Goal: Transaction & Acquisition: Obtain resource

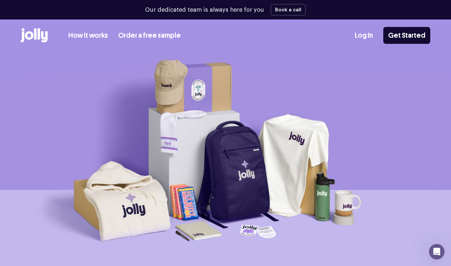
click at [95, 36] on link "How it works" at bounding box center [88, 35] width 40 height 11
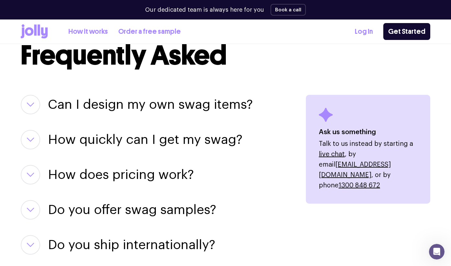
scroll to position [811, 0]
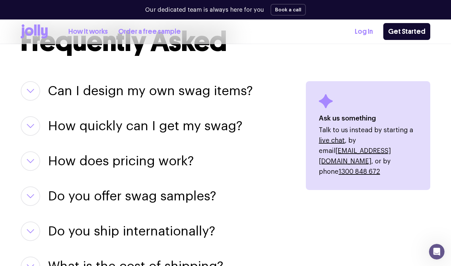
click at [120, 164] on h3 "How does pricing work?" at bounding box center [121, 160] width 146 height 19
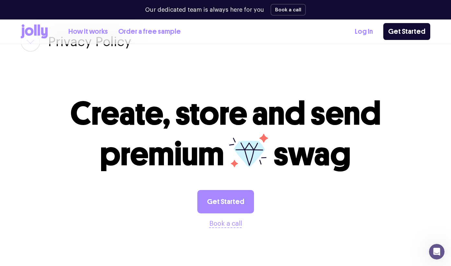
scroll to position [1382, 0]
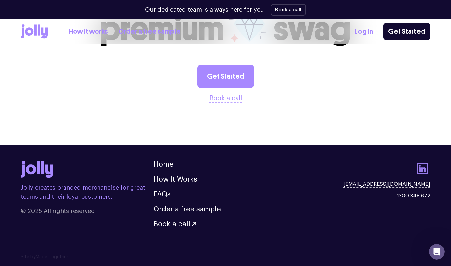
click at [326, 173] on icon at bounding box center [423, 169] width 16 height 16
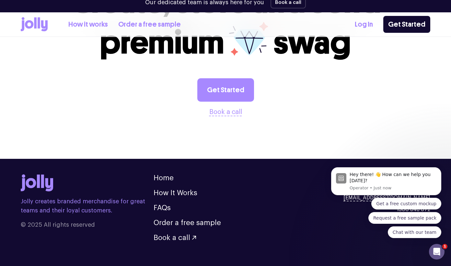
scroll to position [1767, 0]
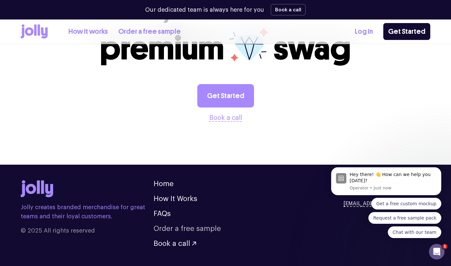
click at [195, 225] on link "Order a free sample" at bounding box center [187, 228] width 67 height 7
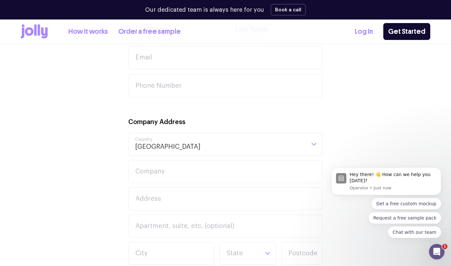
scroll to position [331, 0]
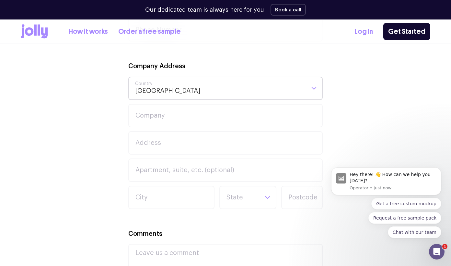
click at [201, 85] on input "Search for option" at bounding box center [253, 88] width 105 height 22
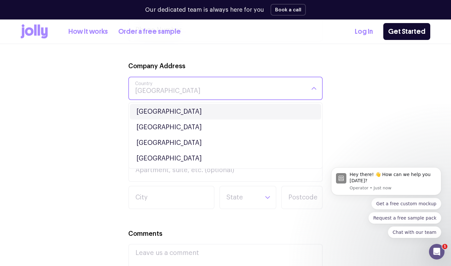
click at [174, 107] on li "[GEOGRAPHIC_DATA]" at bounding box center [225, 112] width 191 height 16
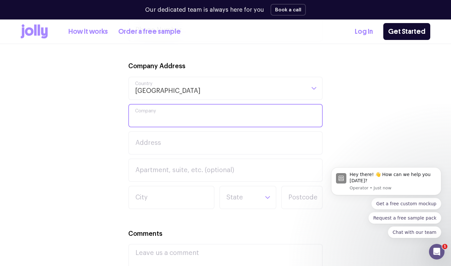
click at [177, 118] on input "Company" at bounding box center [225, 115] width 195 height 23
type input "On The House Group"
type input "[PERSON_NAME]"
type input "[PERSON_NAME][EMAIL_ADDRESS][DOMAIN_NAME]"
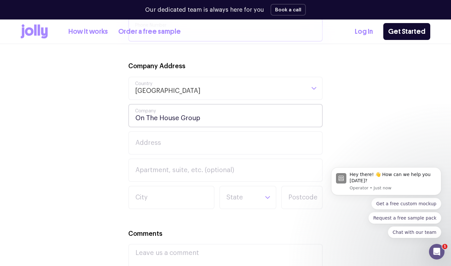
type input "0438281459"
type input "4032"
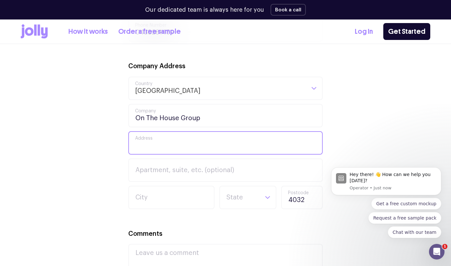
click at [189, 143] on input "Address" at bounding box center [225, 142] width 195 height 23
type input "[STREET_ADDRESS]"
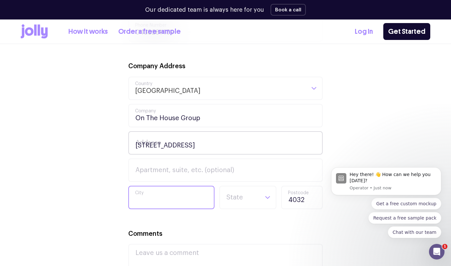
type input "chermside west"
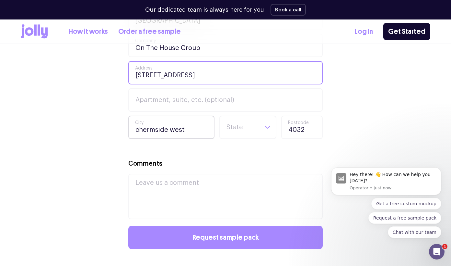
scroll to position [419, 0]
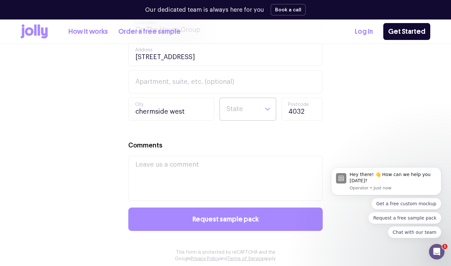
click at [248, 115] on input "Search for option" at bounding box center [242, 109] width 33 height 22
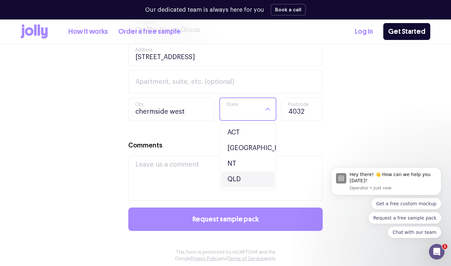
click at [243, 176] on li "QLD" at bounding box center [248, 179] width 54 height 16
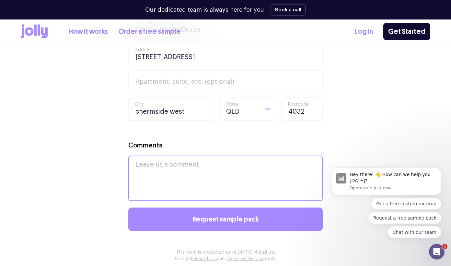
click at [237, 175] on textarea "Comments" at bounding box center [225, 177] width 195 height 45
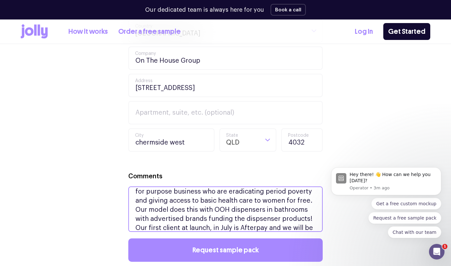
scroll to position [31, 0]
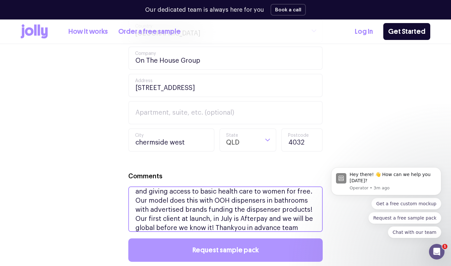
type textarea "We would love to look at custom, branding items but unsure what one/s as I like…"
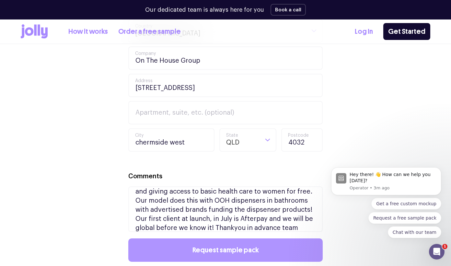
click at [237, 253] on span "Request sample pack" at bounding box center [226, 249] width 66 height 7
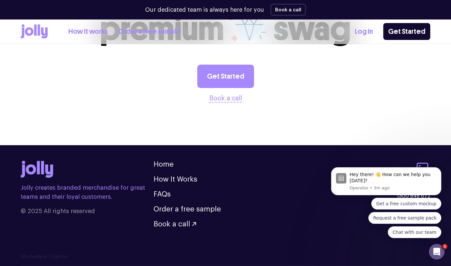
scroll to position [326, 0]
click at [219, 83] on link "Get Started" at bounding box center [226, 76] width 57 height 23
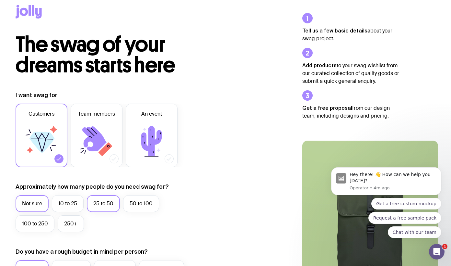
scroll to position [95, 0]
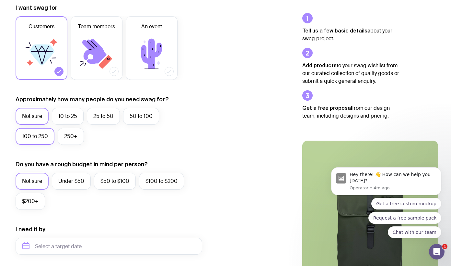
click at [47, 138] on label "100 to 250" at bounding box center [35, 136] width 39 height 17
click at [0, 0] on input "100 to 250" at bounding box center [0, 0] width 0 height 0
click at [120, 185] on label "$50 to $100" at bounding box center [115, 181] width 42 height 17
click at [0, 0] on input "$50 to $100" at bounding box center [0, 0] width 0 height 0
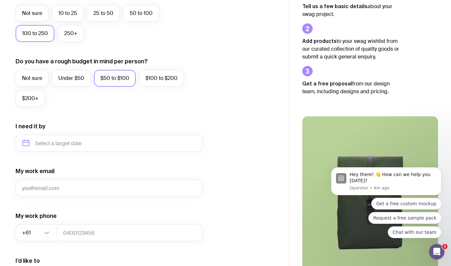
scroll to position [208, 0]
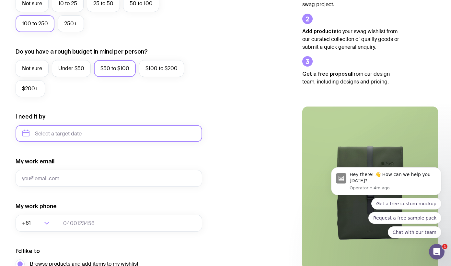
click at [107, 135] on input "text" at bounding box center [109, 133] width 187 height 17
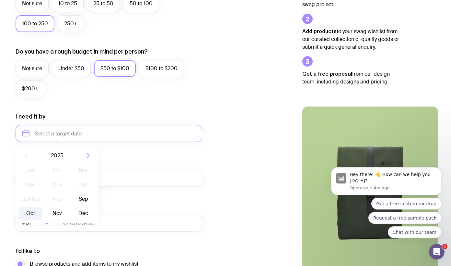
click at [45, 212] on button "Oct" at bounding box center [57, 213] width 24 height 13
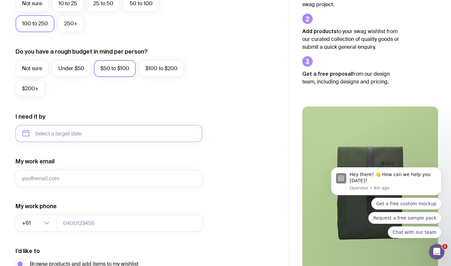
type input "October 2025"
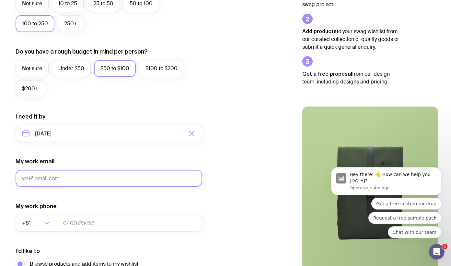
click at [54, 184] on input "My work email" at bounding box center [109, 178] width 187 height 17
type input "[PERSON_NAME][EMAIL_ADDRESS][DOMAIN_NAME]"
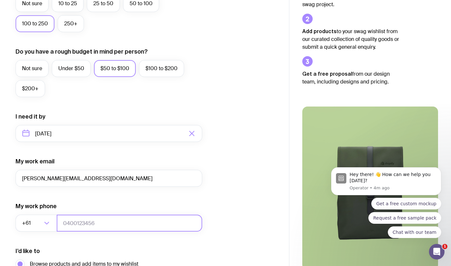
click at [105, 223] on input "tel" at bounding box center [130, 222] width 146 height 17
type input "0438281459"
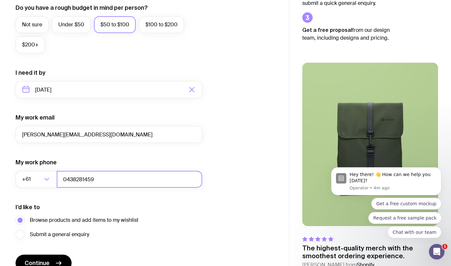
scroll to position [286, 0]
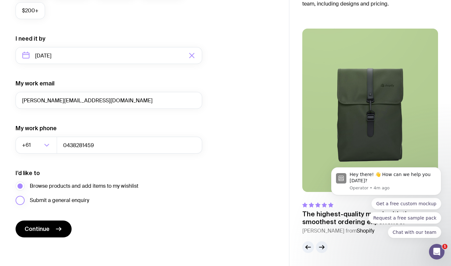
click at [66, 199] on span "Submit a general enquiry" at bounding box center [59, 200] width 59 height 8
click at [0, 0] on input "Submit a general enquiry" at bounding box center [0, 0] width 0 height 0
click at [65, 229] on button "Continue" at bounding box center [44, 228] width 56 height 17
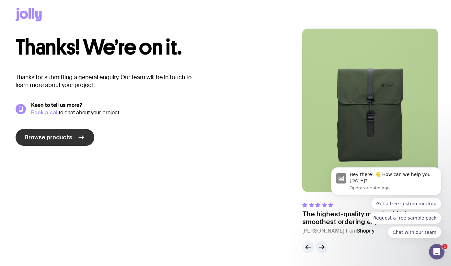
click at [70, 138] on link "Browse products" at bounding box center [55, 137] width 79 height 17
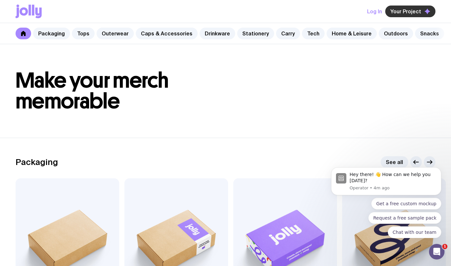
click at [395, 7] on button "Your Project" at bounding box center [411, 12] width 50 height 12
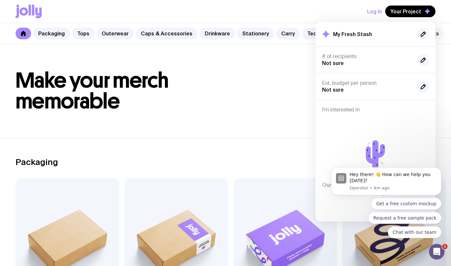
click at [353, 36] on h2 "My Fresh Stash" at bounding box center [352, 34] width 39 height 6
click at [425, 34] on icon "button" at bounding box center [423, 34] width 5 height 5
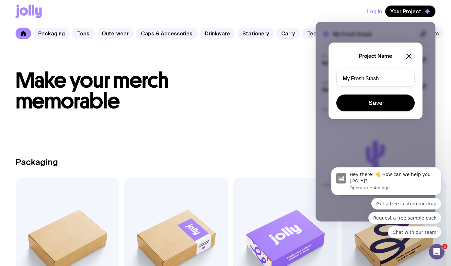
click at [406, 55] on icon "button" at bounding box center [409, 56] width 8 height 8
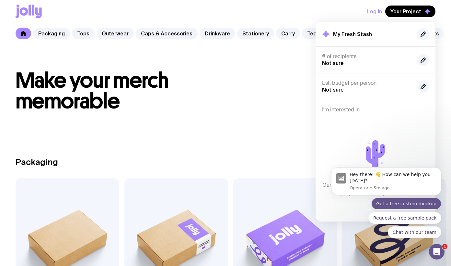
click at [421, 199] on button "Get a free custom mockup" at bounding box center [407, 204] width 70 height 12
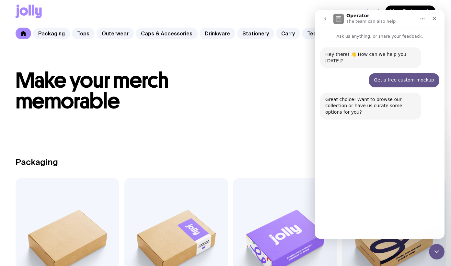
click at [401, 220] on button "Curate options for me" at bounding box center [407, 220] width 60 height 13
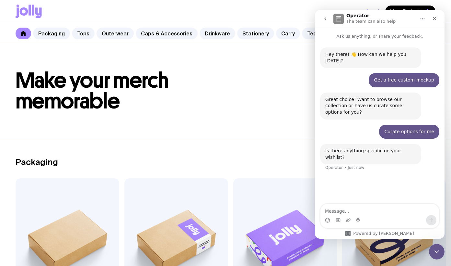
click at [383, 213] on textarea "Message…" at bounding box center [380, 209] width 119 height 11
type textarea "not yet"
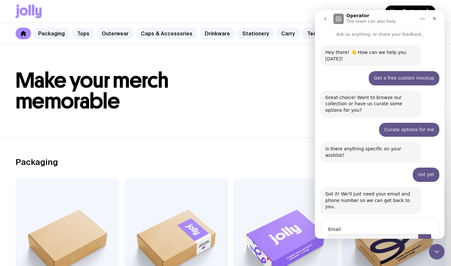
scroll to position [17, 0]
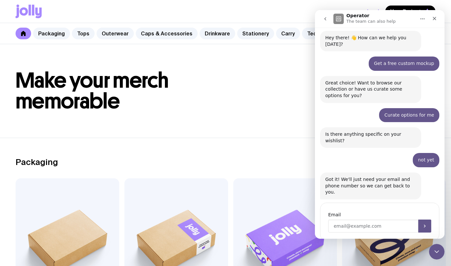
click at [367, 219] on input "Enter your email" at bounding box center [374, 225] width 90 height 13
type input "[PERSON_NAME][EMAIL_ADDRESS][DOMAIN_NAME]"
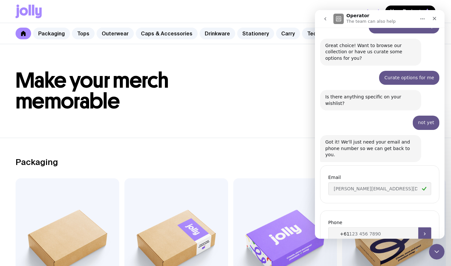
scroll to position [62, 0]
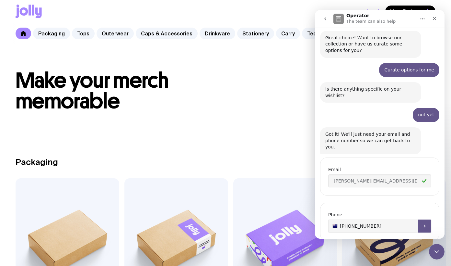
type input "+61 438281459"
click at [423, 223] on icon "Submit" at bounding box center [425, 225] width 5 height 5
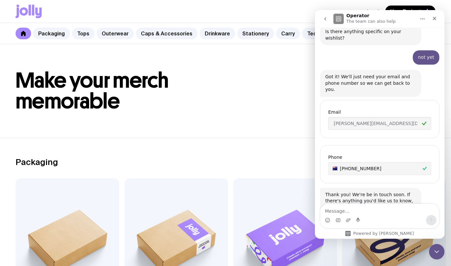
scroll to position [124, 0]
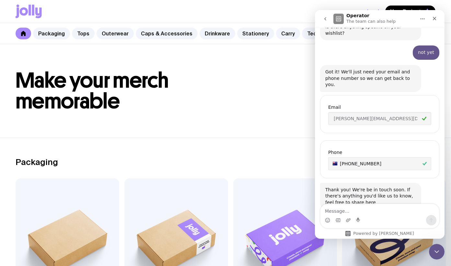
click at [218, 76] on h1 "Make your merch memorable" at bounding box center [226, 91] width 420 height 42
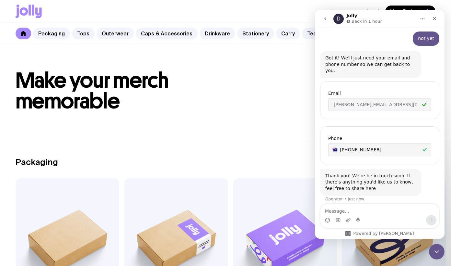
scroll to position [142, 0]
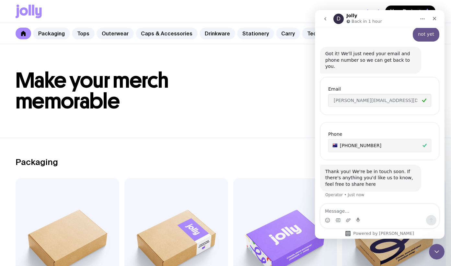
click at [298, 59] on header "Make your merch memorable" at bounding box center [225, 90] width 451 height 93
click at [435, 20] on icon "Close" at bounding box center [434, 18] width 5 height 5
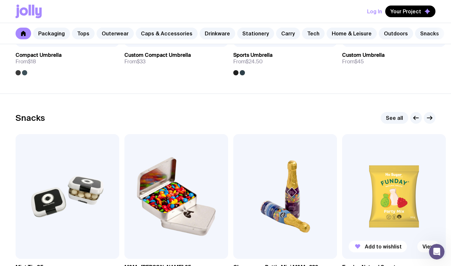
scroll to position [2268, 0]
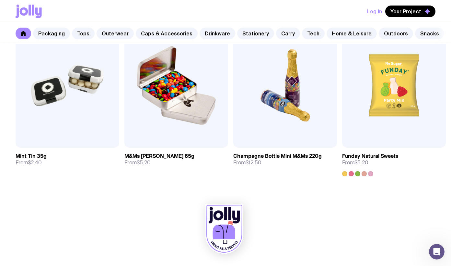
click at [222, 236] on icon at bounding box center [224, 231] width 23 height 15
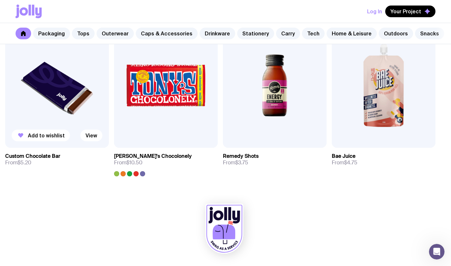
click at [66, 124] on img at bounding box center [57, 85] width 104 height 125
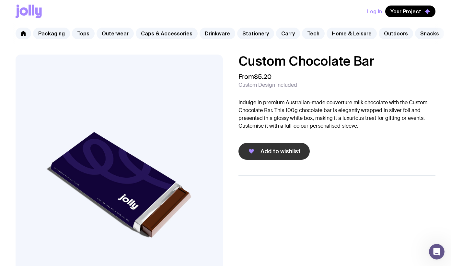
click at [269, 146] on button "Add to wishlist" at bounding box center [274, 151] width 71 height 17
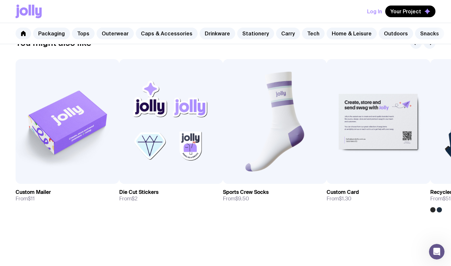
scroll to position [357, 0]
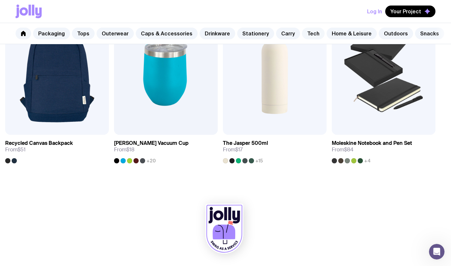
click at [302, 32] on link "Tech" at bounding box center [313, 34] width 23 height 12
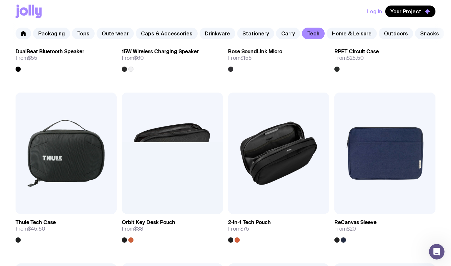
scroll to position [759, 0]
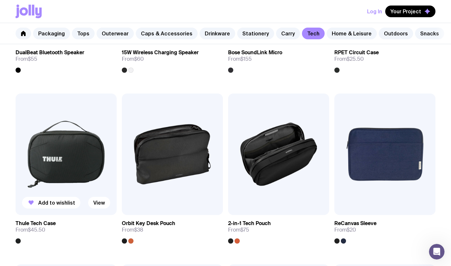
click at [95, 150] on img at bounding box center [66, 153] width 101 height 121
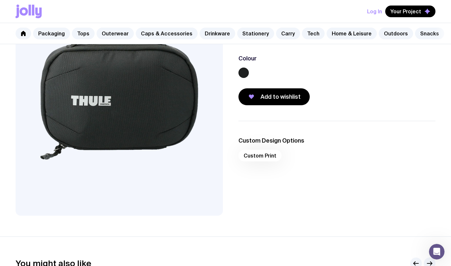
scroll to position [84, 0]
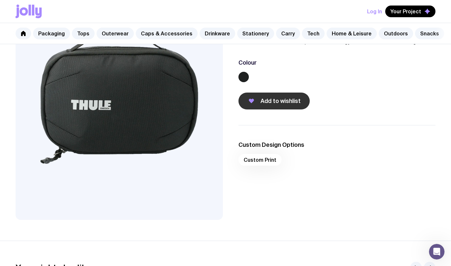
click at [257, 105] on button "Add to wishlist" at bounding box center [274, 100] width 71 height 17
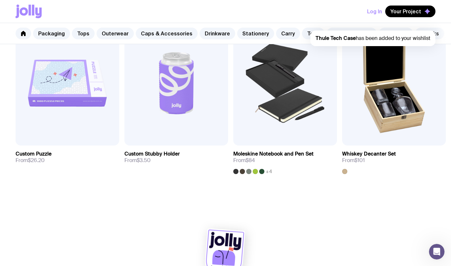
scroll to position [357, 0]
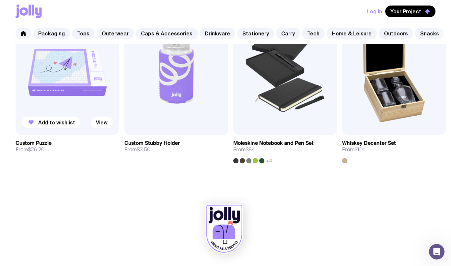
click at [71, 115] on img at bounding box center [68, 72] width 104 height 125
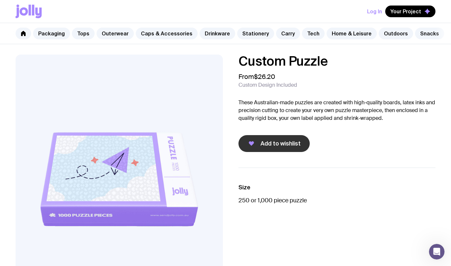
click at [249, 135] on div "Add to wishlist" at bounding box center [337, 143] width 197 height 17
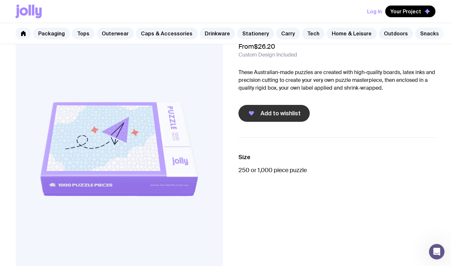
scroll to position [81, 0]
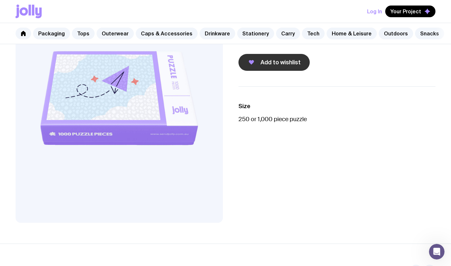
click at [250, 58] on icon "button" at bounding box center [252, 62] width 8 height 8
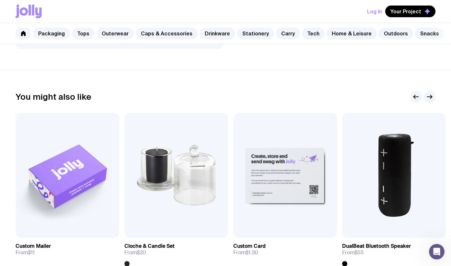
scroll to position [357, 0]
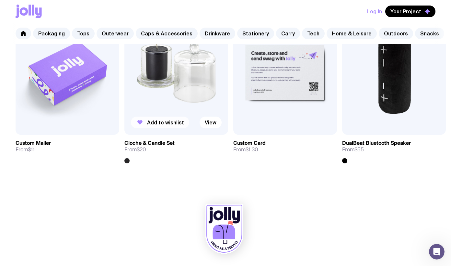
click at [168, 124] on span "Add to wishlist" at bounding box center [165, 122] width 37 height 6
click at [181, 76] on img at bounding box center [177, 72] width 104 height 125
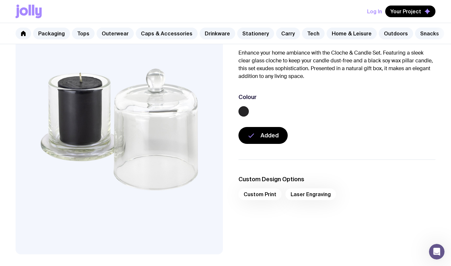
scroll to position [182, 0]
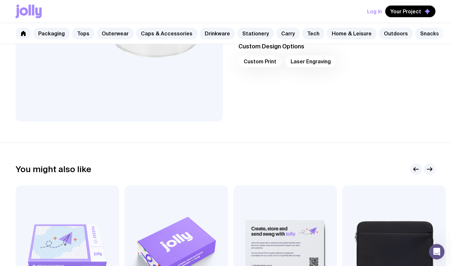
click at [294, 62] on div "Custom Print Laser Engraving" at bounding box center [337, 63] width 197 height 16
click at [305, 30] on link "Tech" at bounding box center [313, 34] width 23 height 12
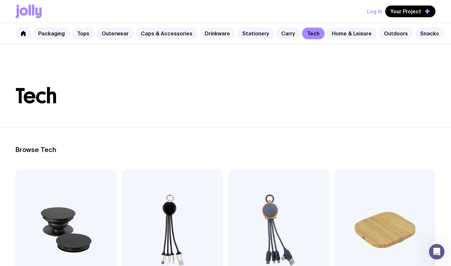
click at [201, 33] on link "Drinkware" at bounding box center [218, 34] width 36 height 12
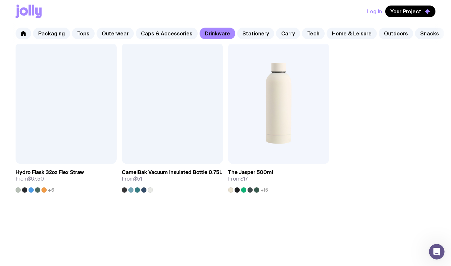
scroll to position [1017, 0]
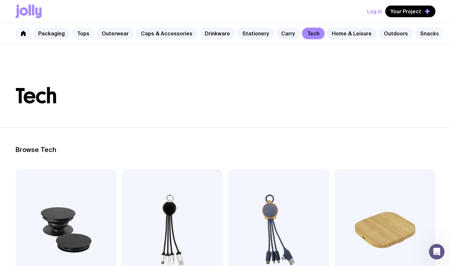
click at [88, 34] on link "Tops" at bounding box center [83, 34] width 23 height 12
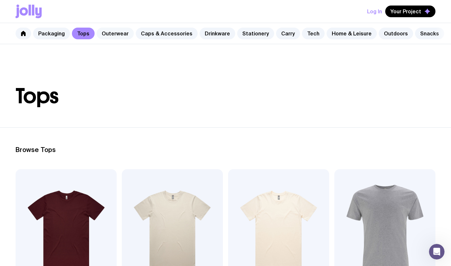
click at [109, 33] on link "Outerwear" at bounding box center [115, 34] width 37 height 12
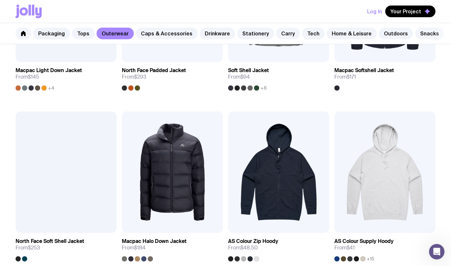
scroll to position [743, 0]
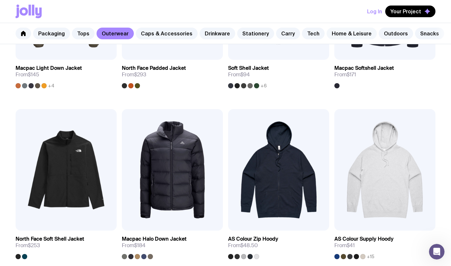
click at [335, 36] on link "Home & Leisure" at bounding box center [352, 34] width 50 height 12
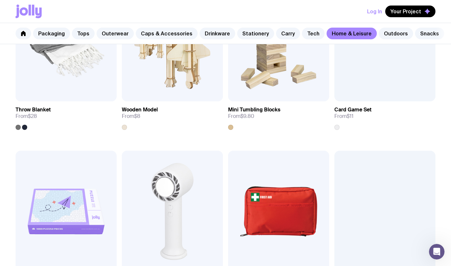
scroll to position [1203, 0]
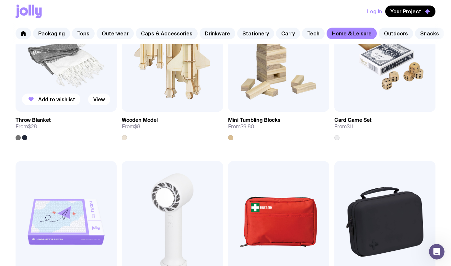
click at [90, 76] on img at bounding box center [66, 50] width 101 height 121
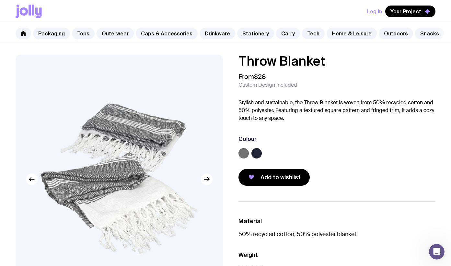
click at [257, 156] on label at bounding box center [257, 153] width 10 height 10
click at [0, 0] on input "radio" at bounding box center [0, 0] width 0 height 0
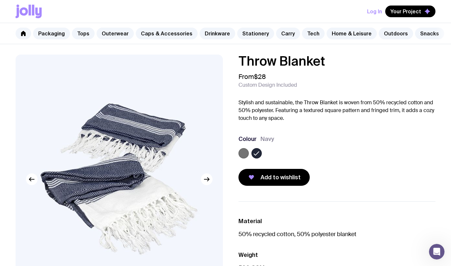
click at [245, 155] on label at bounding box center [244, 153] width 10 height 10
click at [0, 0] on input "radio" at bounding box center [0, 0] width 0 height 0
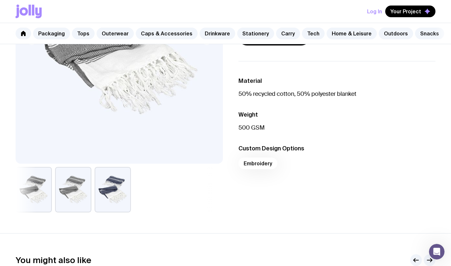
scroll to position [140, 0]
click at [103, 191] on button "button" at bounding box center [113, 188] width 36 height 45
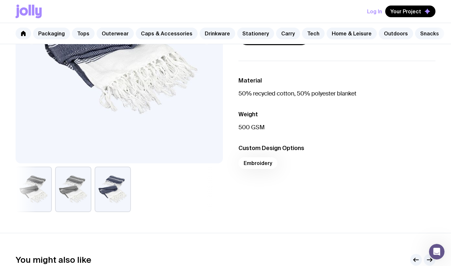
click at [82, 192] on button "button" at bounding box center [73, 188] width 36 height 45
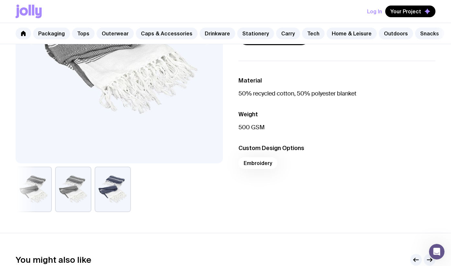
click at [47, 189] on button "button" at bounding box center [34, 188] width 36 height 45
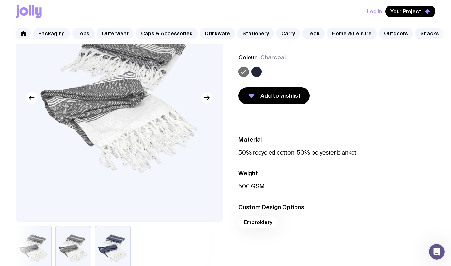
scroll to position [47, 0]
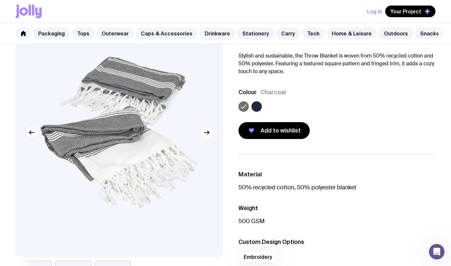
click at [28, 135] on icon "button" at bounding box center [32, 132] width 8 height 8
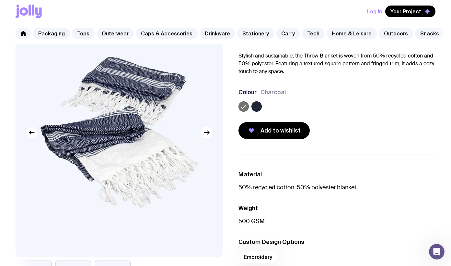
click at [28, 135] on icon "button" at bounding box center [32, 132] width 8 height 8
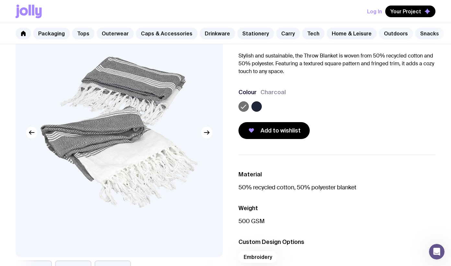
click at [379, 31] on link "Outdoors" at bounding box center [396, 34] width 34 height 12
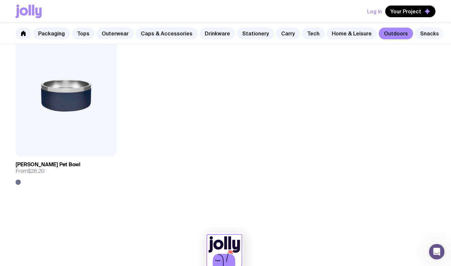
scroll to position [1017, 0]
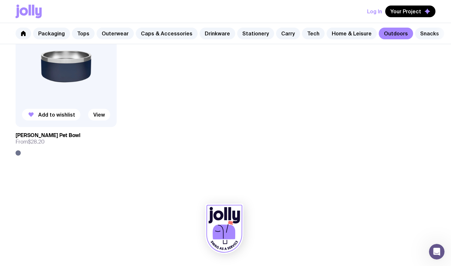
click at [73, 93] on img at bounding box center [66, 66] width 101 height 121
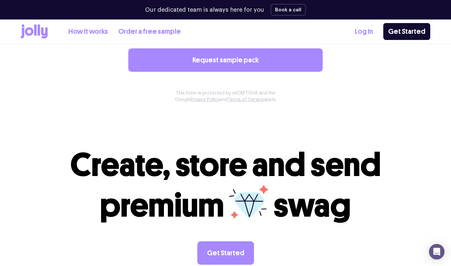
scroll to position [716, 0]
